Goal: Book appointment/travel/reservation

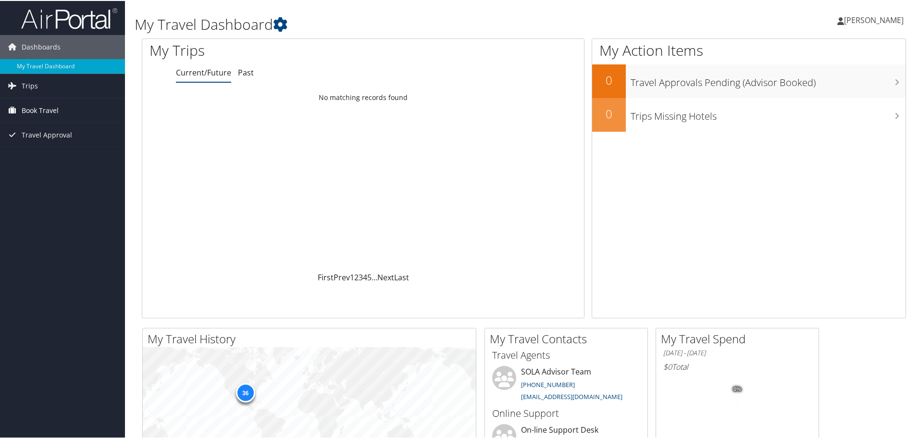
click at [52, 110] on span "Book Travel" at bounding box center [40, 110] width 37 height 24
click at [34, 141] on link "Book/Manage Online Trips" at bounding box center [62, 143] width 125 height 14
click at [43, 144] on link "Book/Manage Online Trips" at bounding box center [62, 143] width 125 height 14
